Goal: Obtain resource: Obtain resource

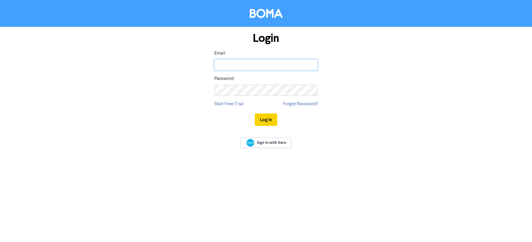
type input "[PERSON_NAME][EMAIL_ADDRESS][DOMAIN_NAME]"
click at [266, 120] on button "Log In" at bounding box center [266, 119] width 22 height 12
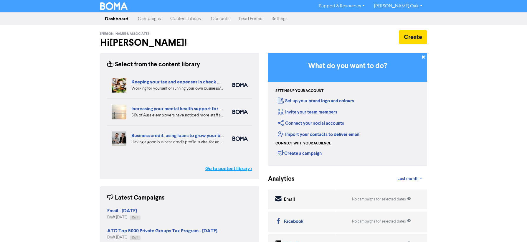
click at [229, 168] on link "Go to content library >" at bounding box center [228, 168] width 47 height 7
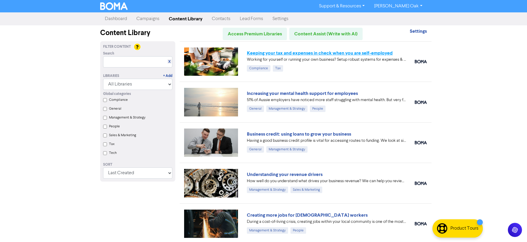
click at [284, 52] on link "Keeping your tax and expenses in check when you are self-employed" at bounding box center [320, 53] width 146 height 6
